Goal: Information Seeking & Learning: Check status

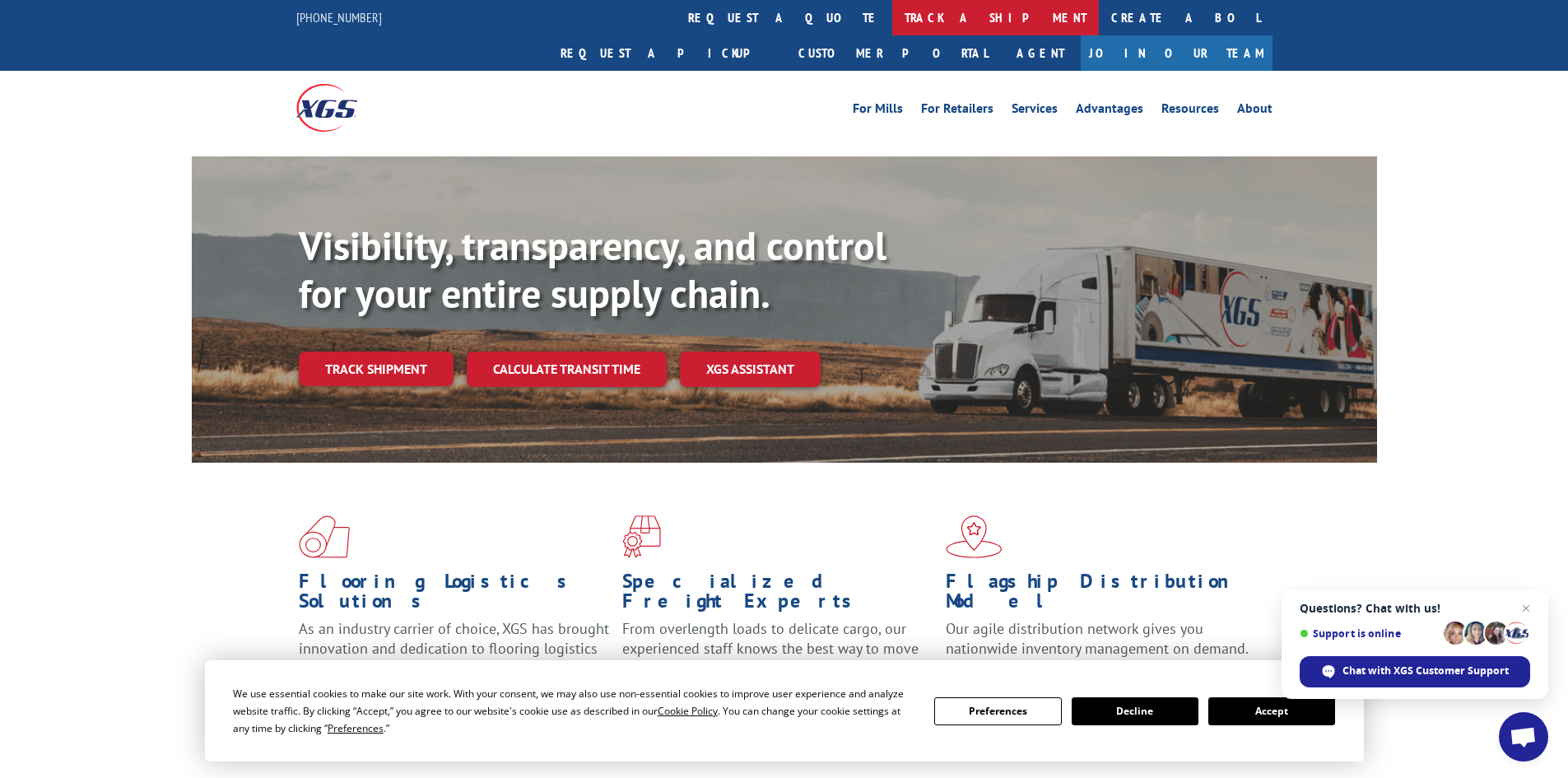
click at [892, 29] on link "track a shipment" at bounding box center [995, 18] width 206 height 35
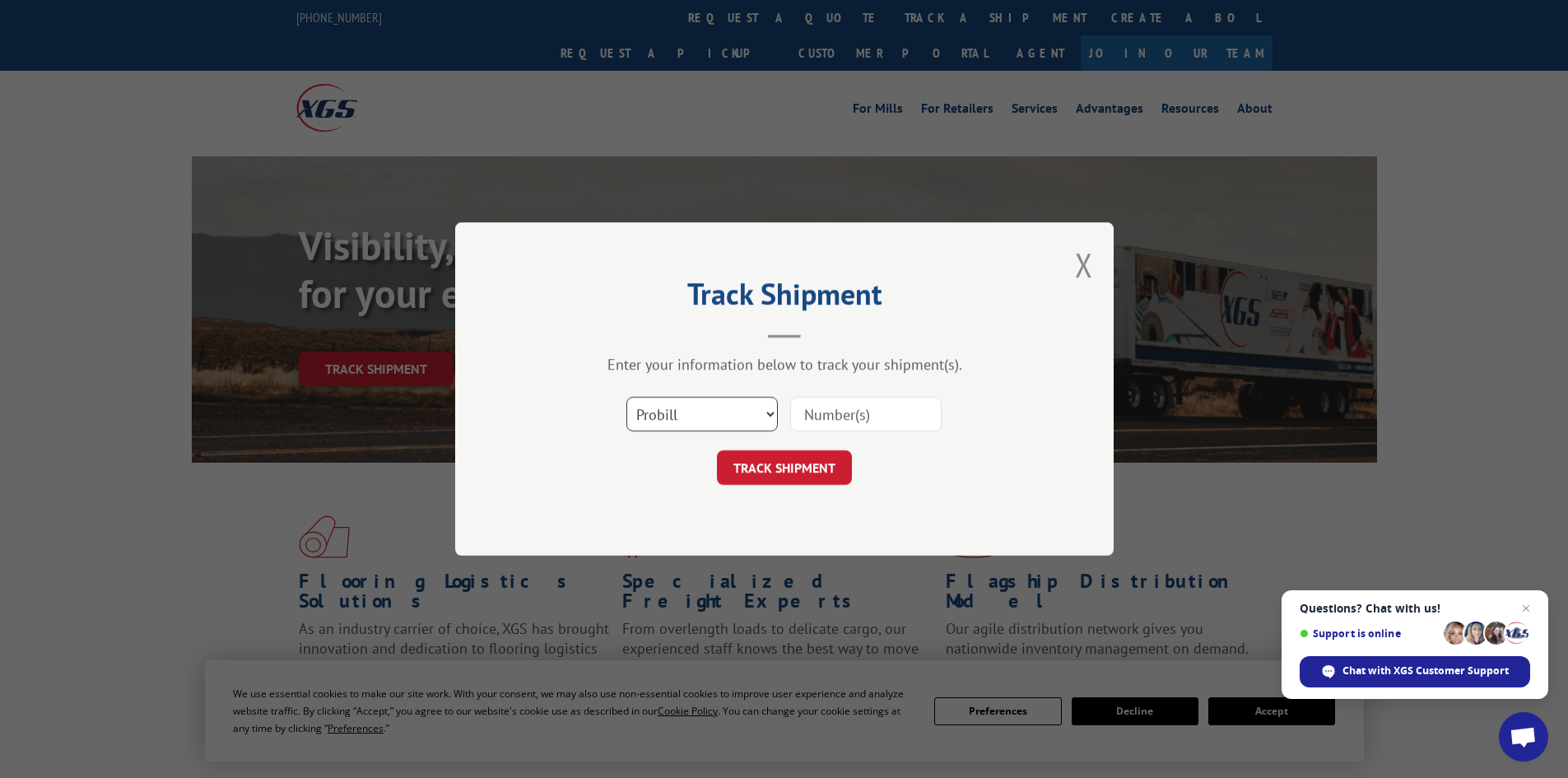
click at [675, 418] on select "Select category... Probill BOL PO" at bounding box center [701, 413] width 151 height 35
select select "bol"
click at [626, 397] on select "Select category... Probill BOL PO" at bounding box center [701, 413] width 151 height 35
click at [870, 412] on input at bounding box center [865, 413] width 151 height 35
type input "54402837"
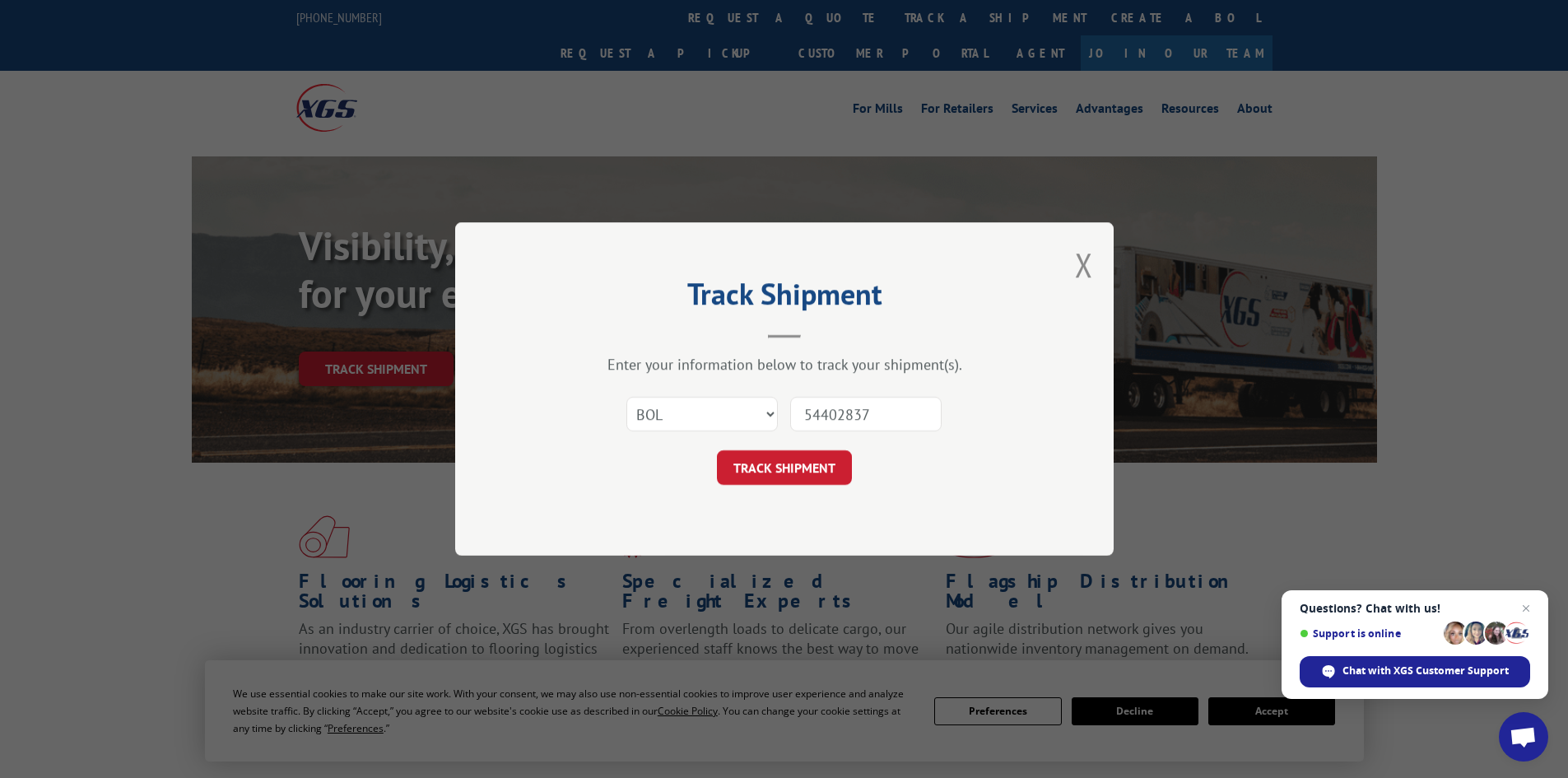
click button "TRACK SHIPMENT" at bounding box center [784, 467] width 135 height 35
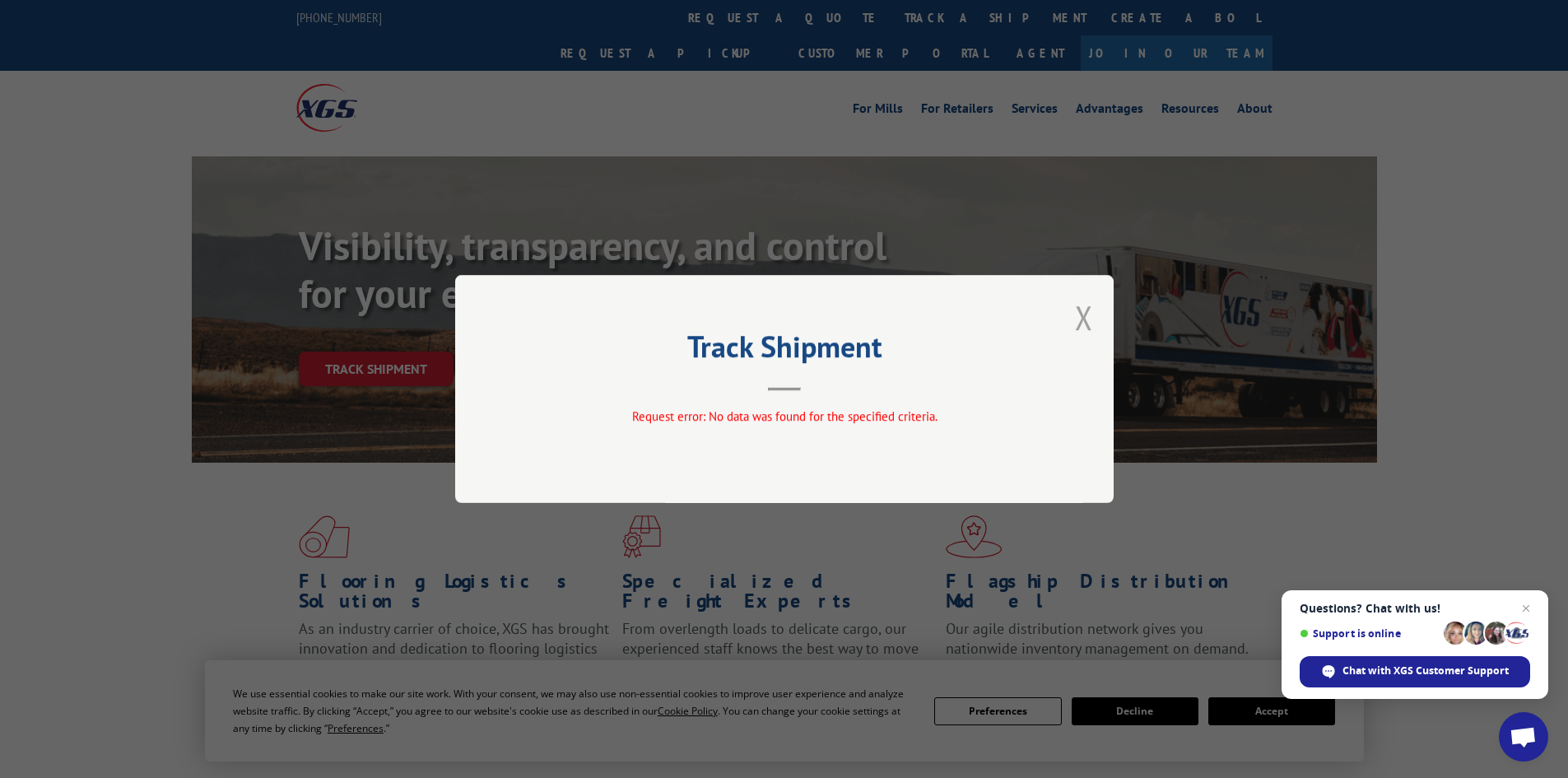
click at [1091, 321] on button "Close modal" at bounding box center [1084, 317] width 18 height 43
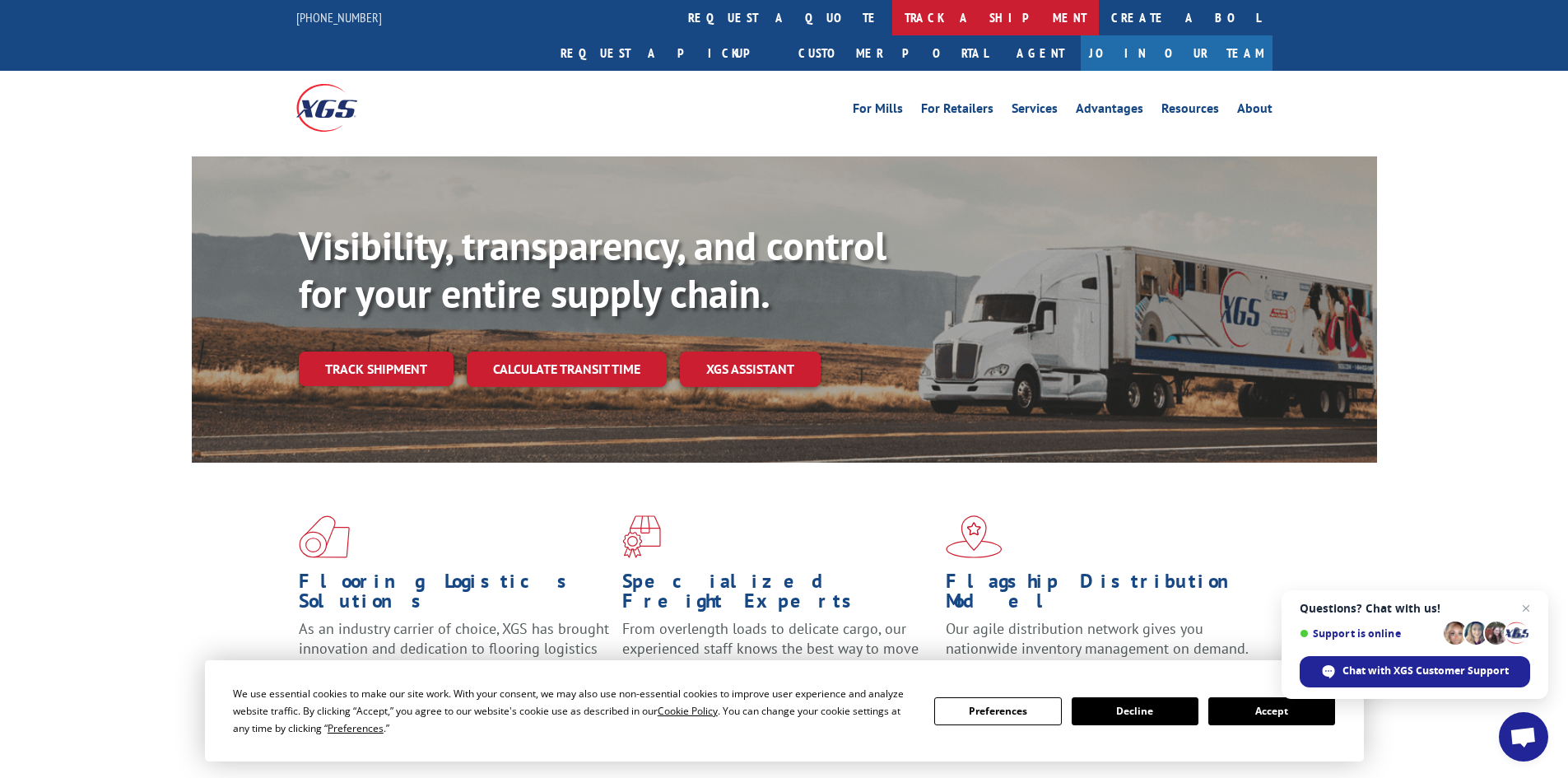
click at [892, 22] on link "track a shipment" at bounding box center [995, 18] width 206 height 35
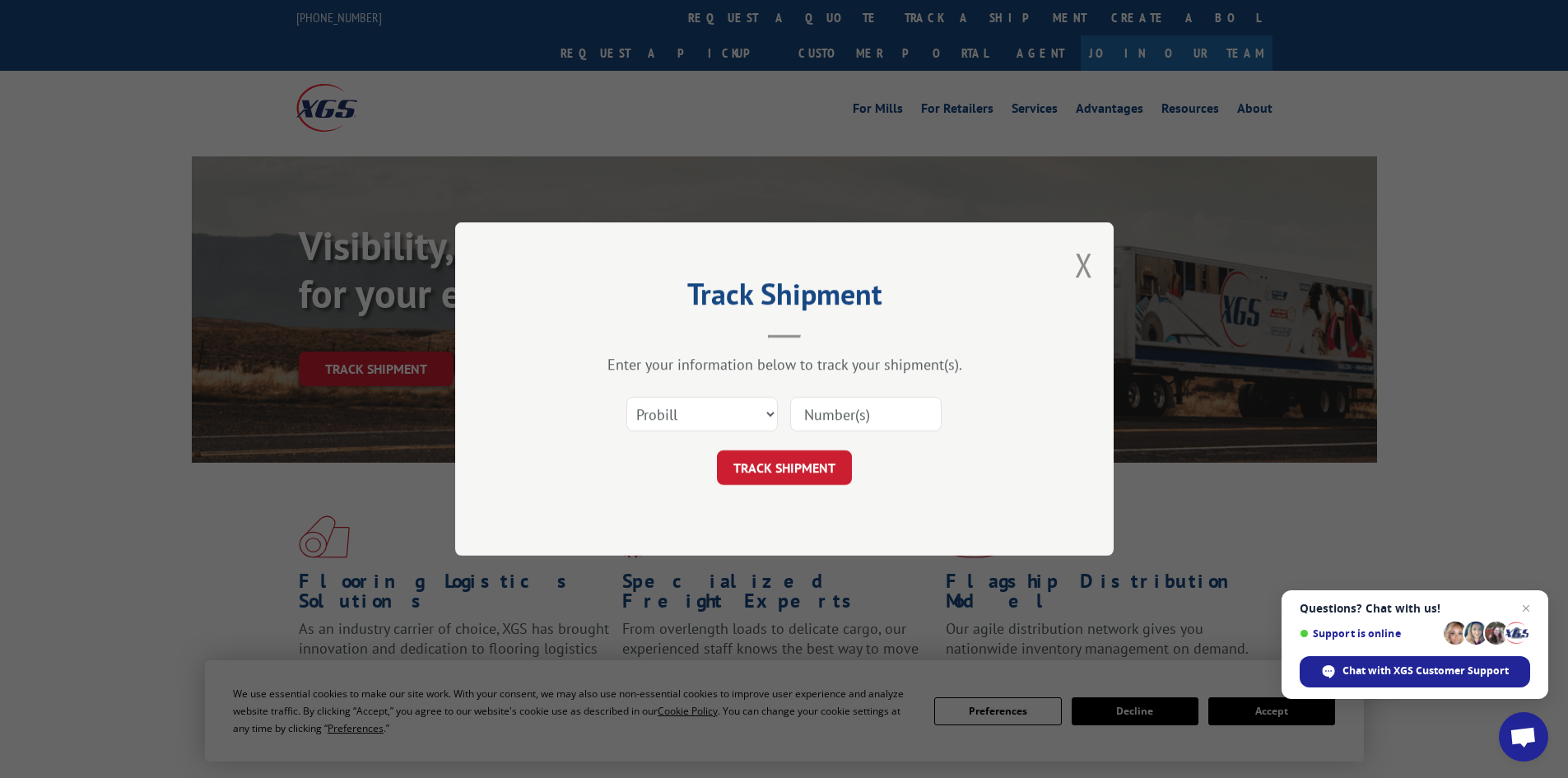
click at [683, 432] on div "Select category... Probill BOL PO" at bounding box center [701, 413] width 150 height 38
click at [683, 421] on select "Select category... Probill BOL PO" at bounding box center [701, 413] width 151 height 35
select select "bol"
click at [626, 397] on select "Select category... Probill BOL PO" at bounding box center [701, 413] width 151 height 35
click at [838, 414] on input at bounding box center [865, 413] width 151 height 35
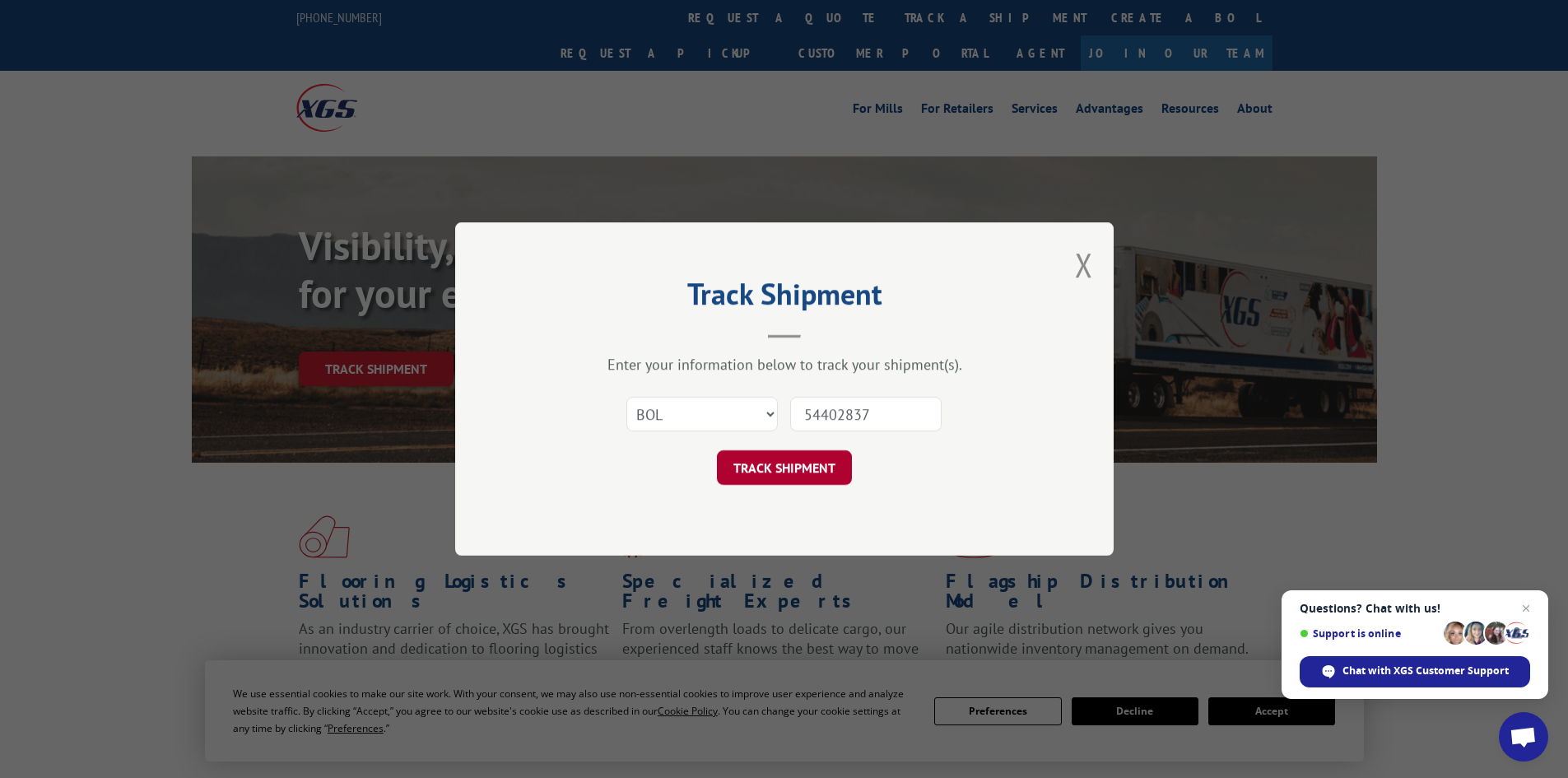
type input "54402837"
click at [817, 466] on button "TRACK SHIPMENT" at bounding box center [784, 467] width 135 height 35
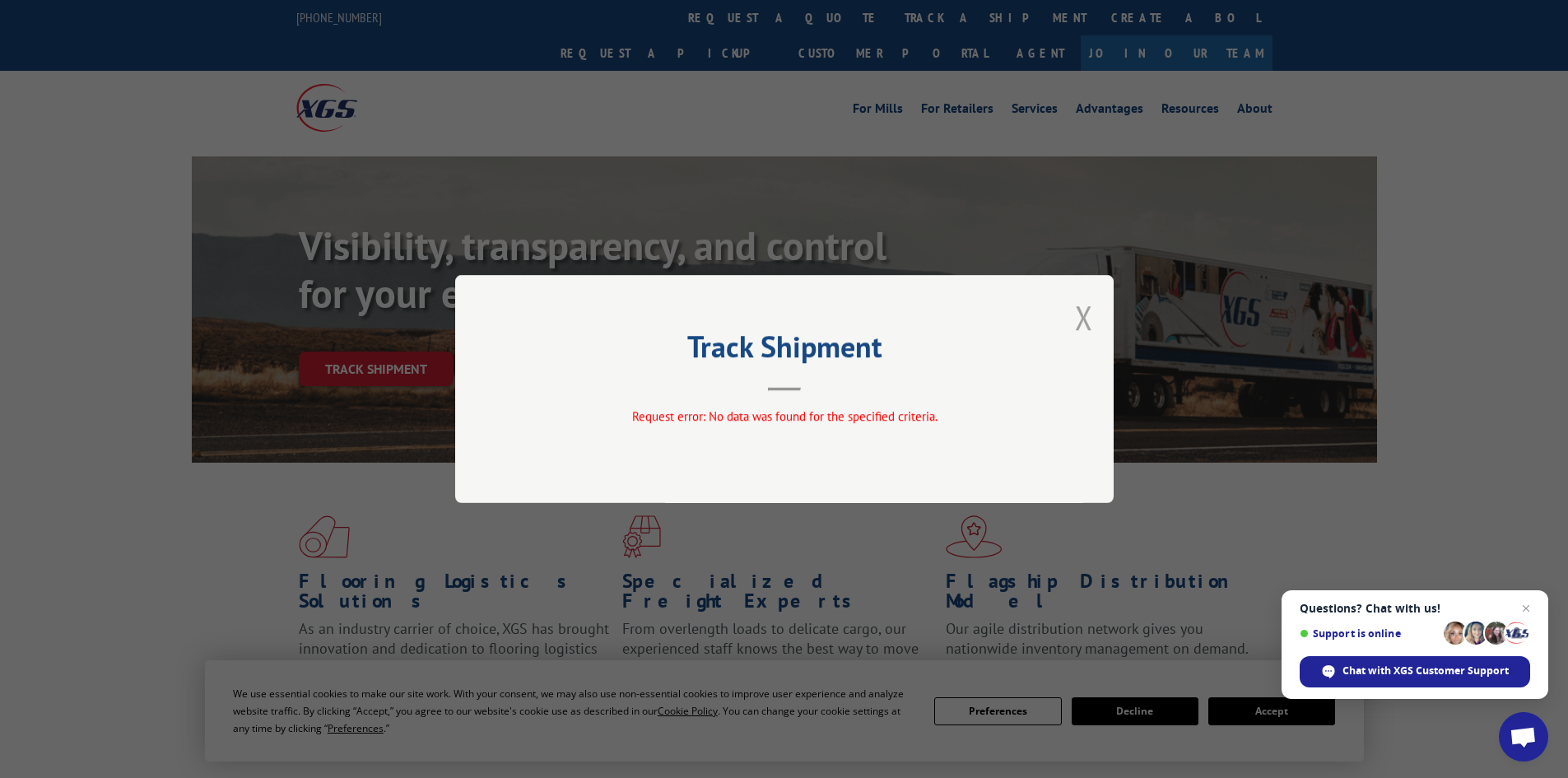
click at [1075, 334] on div "Track Shipment Request error: No data was found for the specified criteria." at bounding box center [784, 389] width 659 height 228
click at [1091, 311] on button "Close modal" at bounding box center [1084, 317] width 18 height 43
